Goal: Task Accomplishment & Management: Use online tool/utility

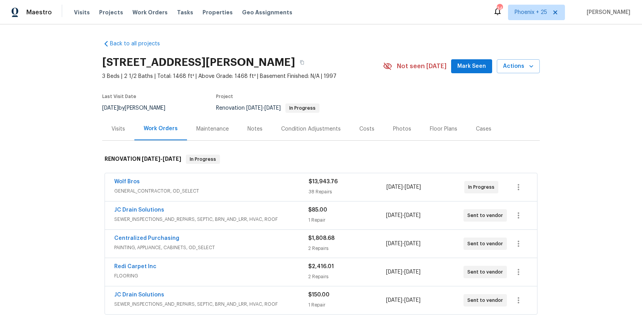
scroll to position [27, 0]
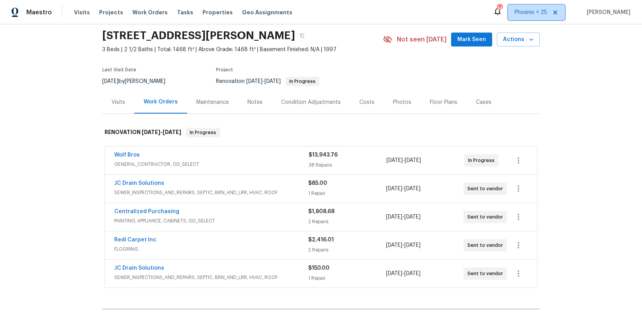
click at [524, 9] on span "Phoenix + 25" at bounding box center [536, 12] width 57 height 15
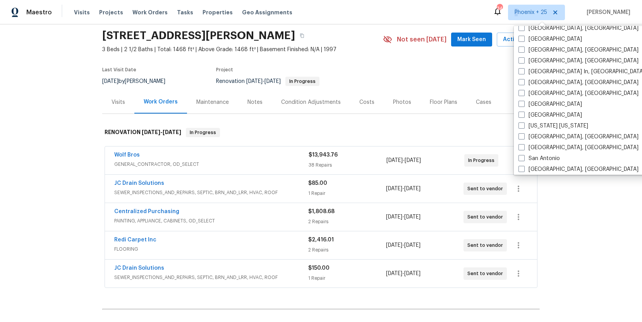
scroll to position [519, 0]
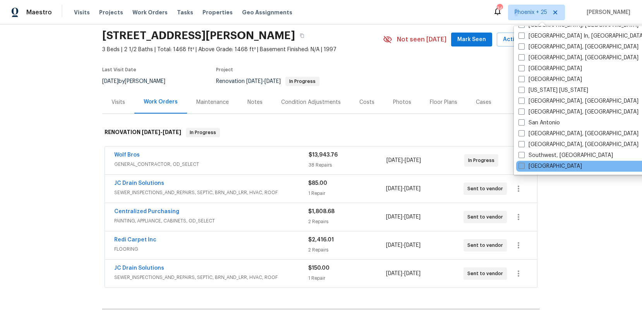
click at [523, 166] on span at bounding box center [521, 166] width 6 height 6
click at [523, 166] on input "[GEOGRAPHIC_DATA]" at bounding box center [520, 164] width 5 height 5
checkbox input "true"
click at [153, 21] on div "Maestro Visits Projects Work Orders Tasks Properties Geo Assignments 470 [GEOGR…" at bounding box center [321, 12] width 642 height 24
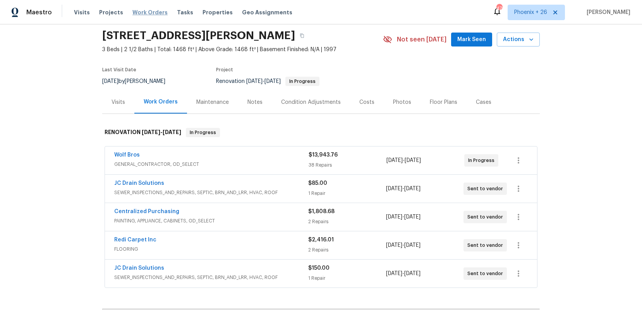
click at [153, 13] on span "Work Orders" at bounding box center [149, 13] width 35 height 8
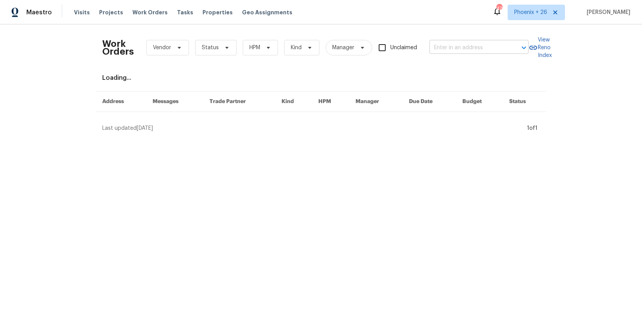
drag, startPoint x: 416, startPoint y: 46, endPoint x: 454, endPoint y: 50, distance: 39.0
click at [416, 46] on span "Unclaimed" at bounding box center [403, 48] width 27 height 8
click at [390, 46] on input "Unclaimed" at bounding box center [382, 47] width 16 height 16
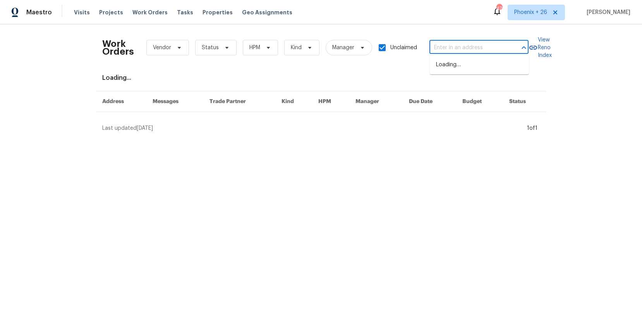
click at [454, 50] on input "text" at bounding box center [467, 48] width 77 height 12
click at [409, 47] on span "Unclaimed" at bounding box center [403, 48] width 27 height 8
click at [390, 47] on input "Unclaimed" at bounding box center [382, 47] width 16 height 16
checkbox input "false"
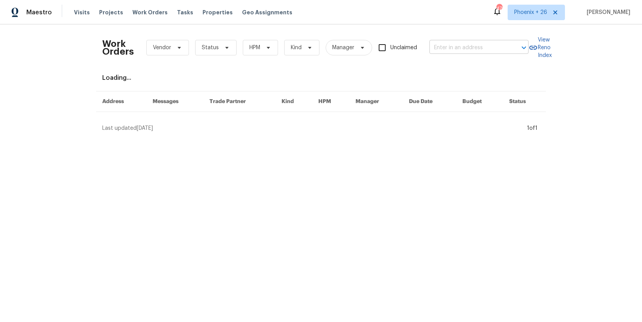
click at [454, 46] on input "text" at bounding box center [467, 48] width 77 height 12
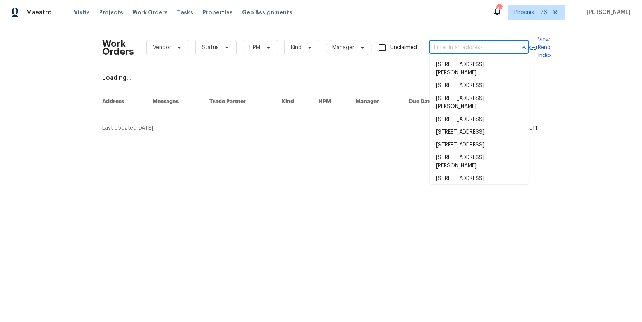
paste input "[STREET_ADDRESS]"
type input "[STREET_ADDRESS]"
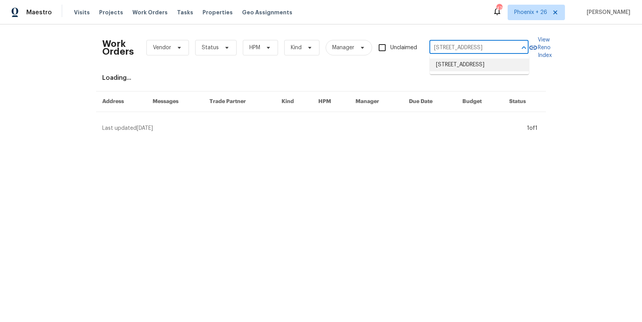
click at [465, 69] on li "[STREET_ADDRESS]" at bounding box center [479, 64] width 99 height 13
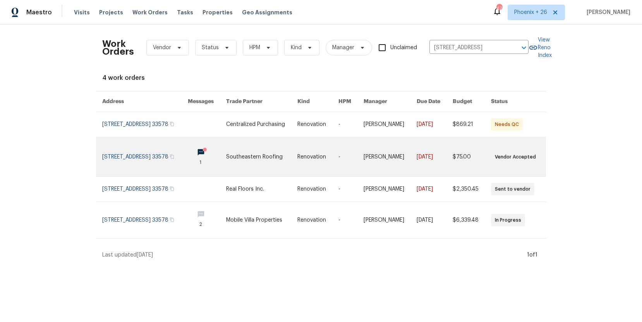
click at [241, 146] on td "Southeastern Roofing" at bounding box center [255, 156] width 71 height 39
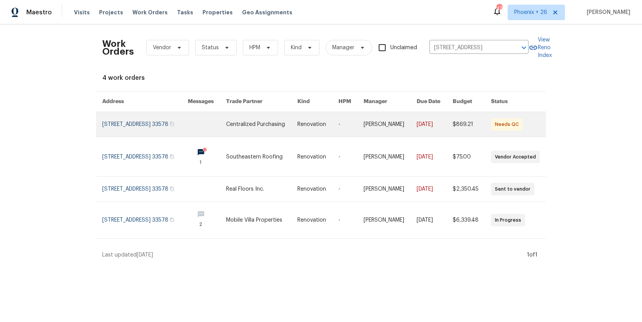
click at [256, 129] on link at bounding box center [261, 124] width 71 height 25
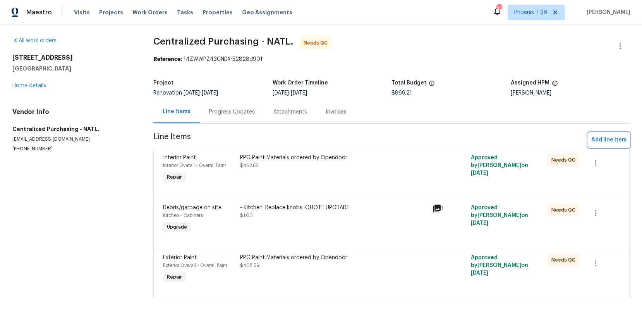
click at [612, 142] on span "Add line item" at bounding box center [608, 140] width 35 height 10
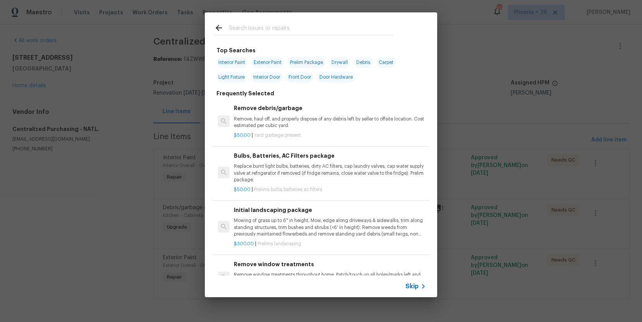
drag, startPoint x: 313, startPoint y: 37, endPoint x: 310, endPoint y: 33, distance: 4.5
click at [310, 34] on div at bounding box center [303, 27] width 197 height 31
click at [310, 33] on input "text" at bounding box center [311, 29] width 164 height 12
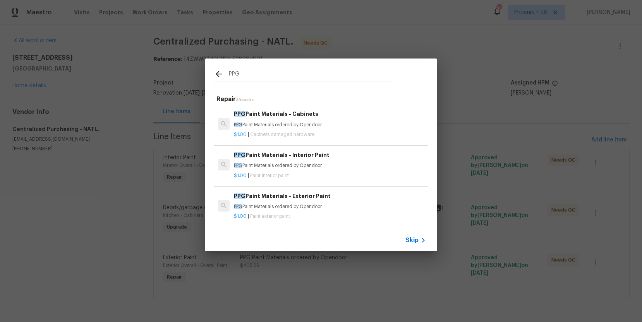
type input "PPG"
click at [322, 163] on p "PPG Paint Materials ordered by Opendoor" at bounding box center [330, 165] width 192 height 7
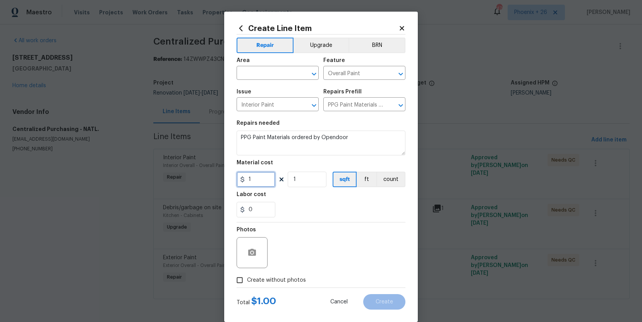
click at [262, 180] on input "1" at bounding box center [256, 178] width 39 height 15
type input "124.4"
click at [252, 79] on input "text" at bounding box center [267, 74] width 60 height 12
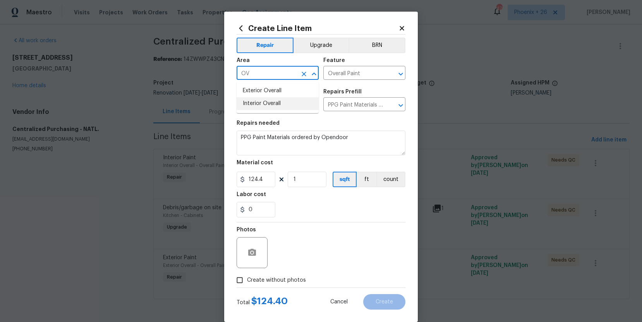
click at [265, 107] on li "Interior Overall" at bounding box center [278, 103] width 82 height 13
type input "Interior Overall"
click at [297, 278] on span "Create without photos" at bounding box center [276, 280] width 59 height 8
click at [247, 278] on input "Create without photos" at bounding box center [239, 280] width 15 height 15
checkbox input "true"
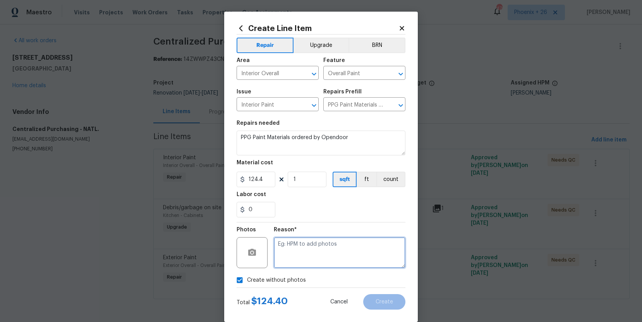
click at [304, 259] on textarea at bounding box center [340, 252] width 132 height 31
type textarea "na"
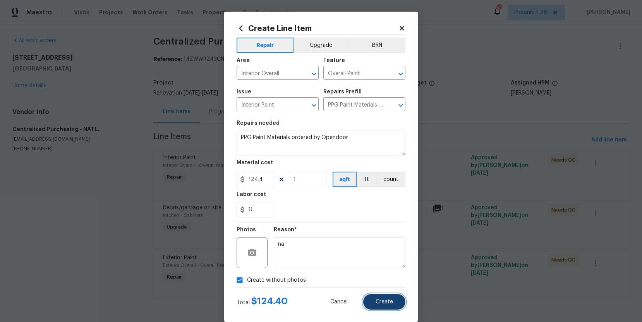
click at [376, 307] on button "Create" at bounding box center [384, 301] width 42 height 15
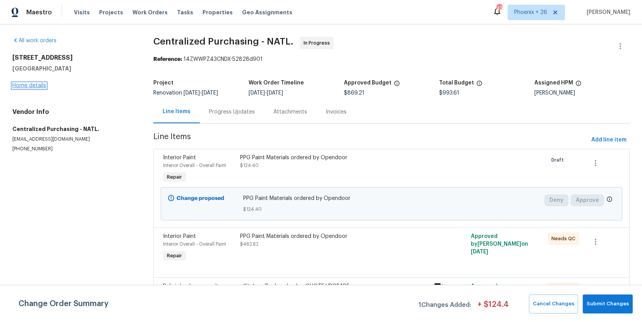
click at [45, 83] on link "Home details" at bounding box center [29, 85] width 34 height 5
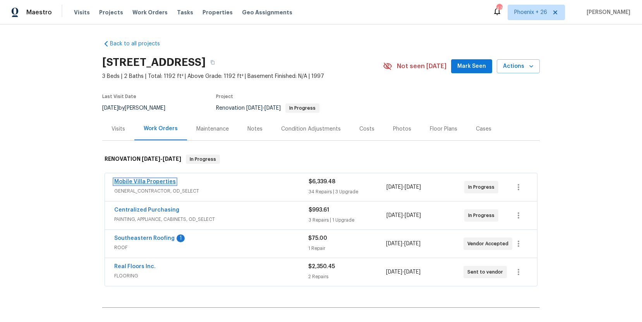
click at [168, 182] on link "Mobile Villa Properties" at bounding box center [145, 181] width 62 height 5
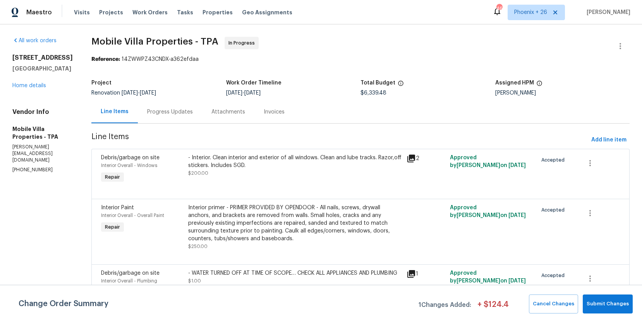
click at [147, 113] on div "Progress Updates" at bounding box center [170, 112] width 46 height 8
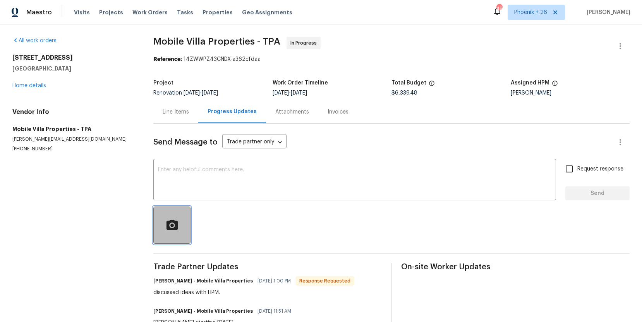
click at [167, 235] on button "button" at bounding box center [171, 224] width 37 height 37
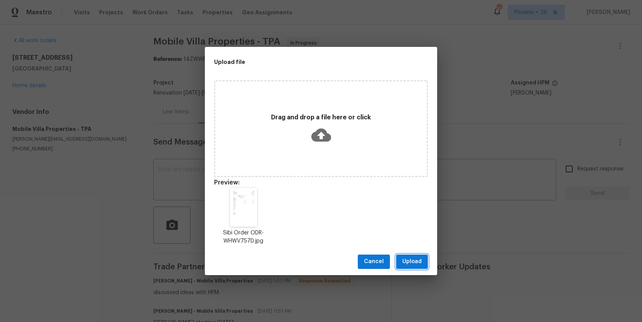
click at [415, 264] on span "Upload" at bounding box center [411, 262] width 19 height 10
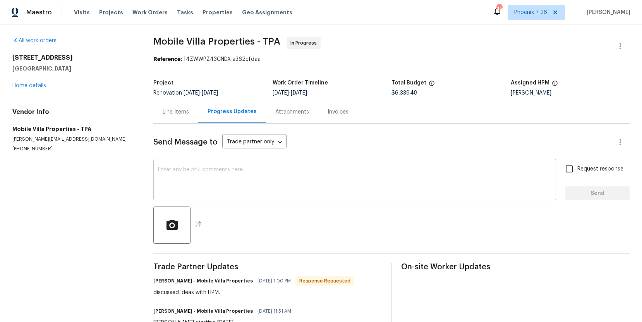
click at [226, 176] on textarea at bounding box center [354, 180] width 393 height 27
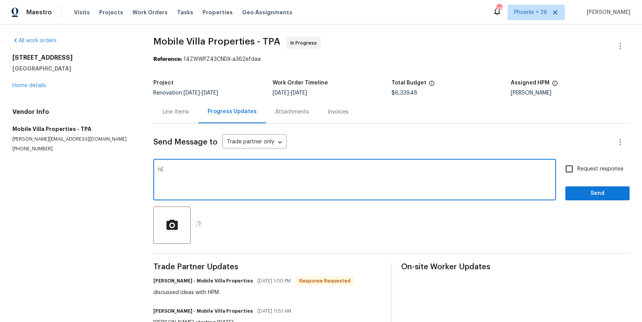
type textarea "h"
click at [353, 170] on textarea "Hello! The 10 gallons of flat white paint has been ordered! It will be delivere…" at bounding box center [354, 180] width 393 height 27
type textarea "Hello! The 10 gallons of flat white paint has been ordered! It will be delivere…"
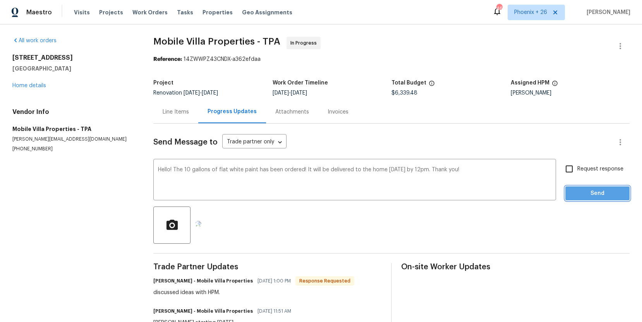
click at [610, 190] on span "Send" at bounding box center [597, 194] width 52 height 10
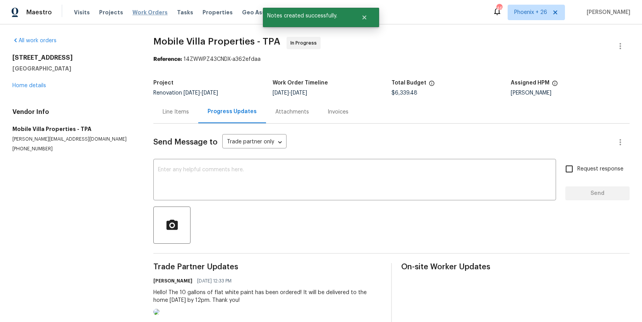
click at [156, 14] on span "Work Orders" at bounding box center [149, 13] width 35 height 8
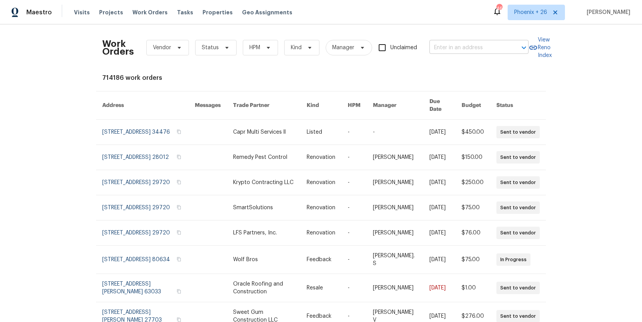
click at [459, 46] on input "text" at bounding box center [467, 48] width 77 height 12
paste input "[STREET_ADDRESS][PERSON_NAME]"
type input "[STREET_ADDRESS][PERSON_NAME]"
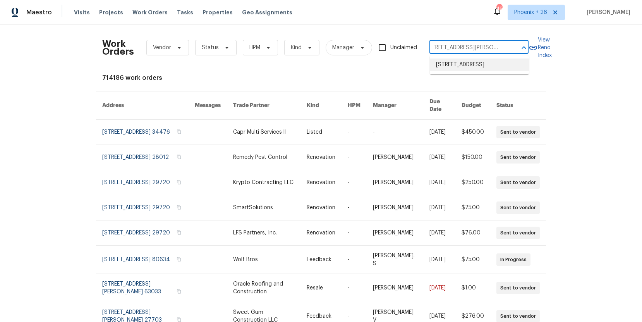
click at [456, 63] on li "[STREET_ADDRESS]" at bounding box center [479, 64] width 99 height 13
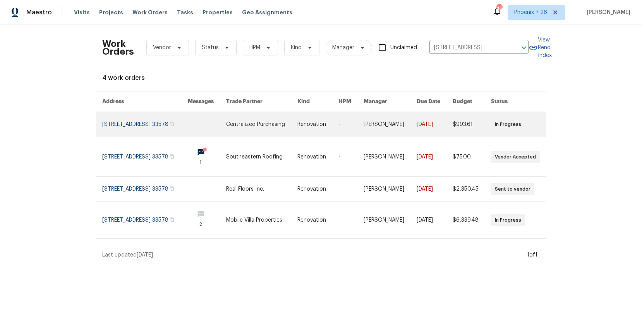
click at [248, 131] on link at bounding box center [261, 124] width 71 height 25
